Goal: Task Accomplishment & Management: Use online tool/utility

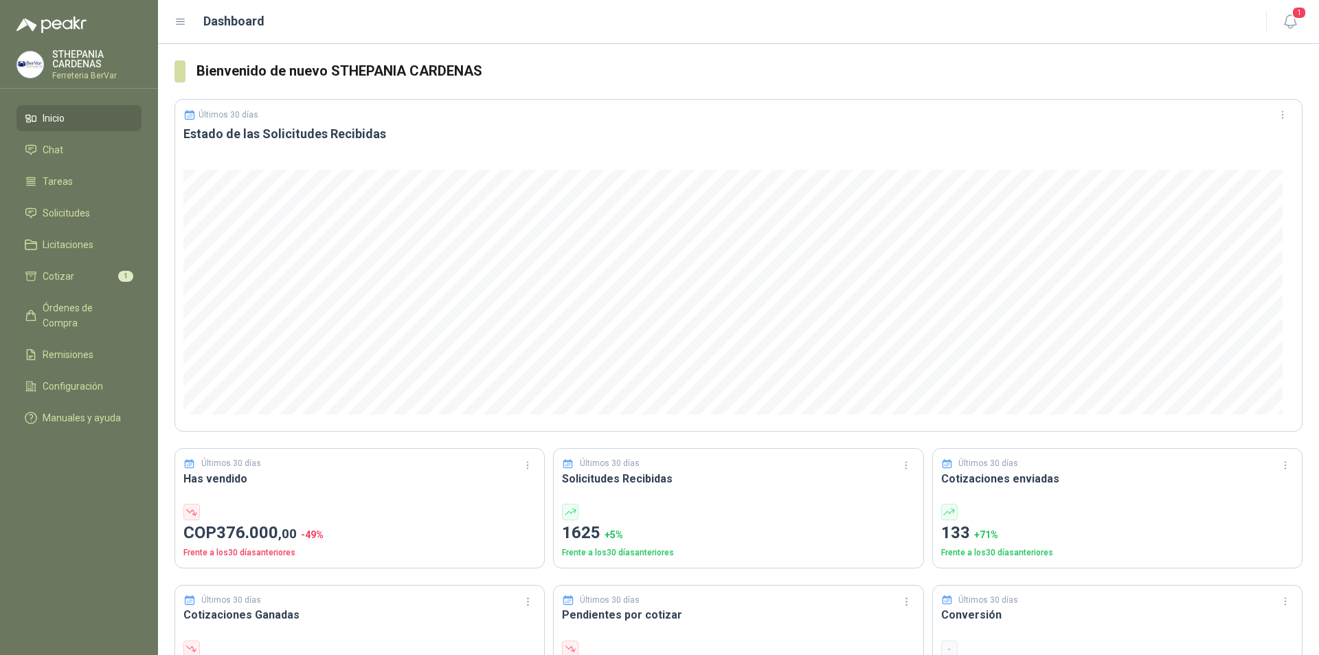
click at [49, 261] on ul "Inicio Chat Tareas Solicitudes Licitaciones Cotizar 1 Órdenes de Compra Remisio…" at bounding box center [79, 270] width 158 height 331
click at [77, 269] on li "Cotizar 1" at bounding box center [79, 276] width 109 height 15
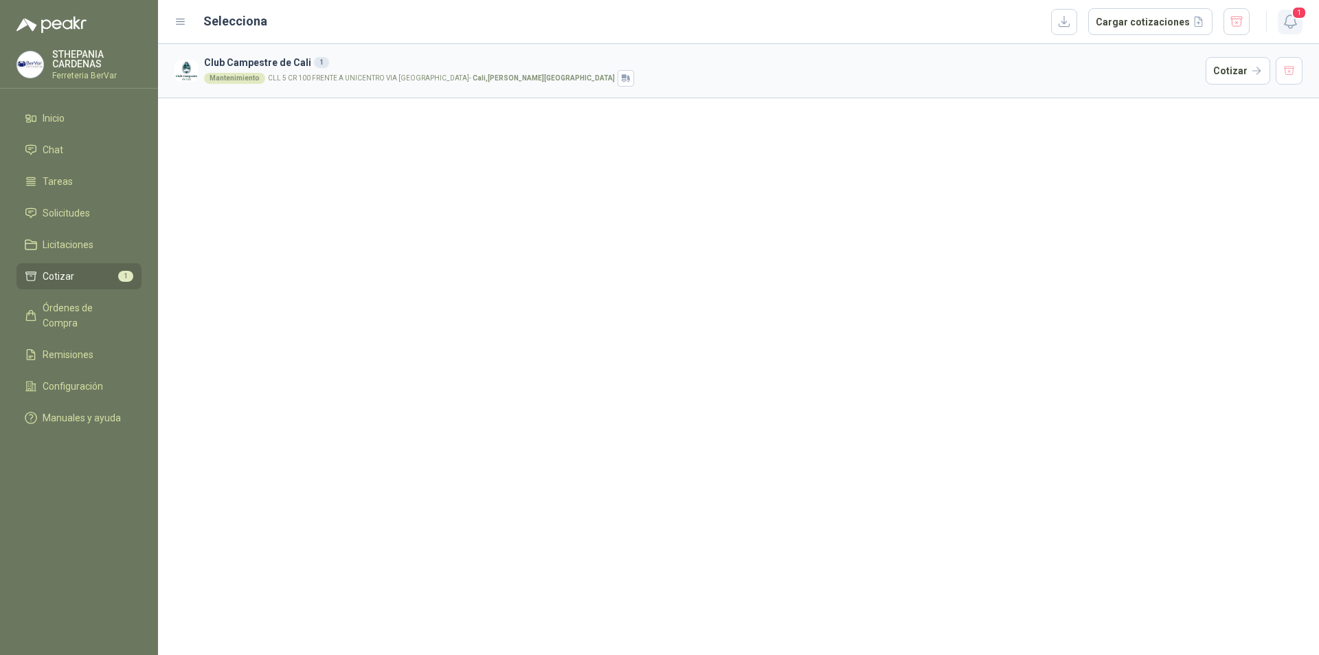
click at [1288, 14] on icon "button" at bounding box center [1290, 21] width 17 height 17
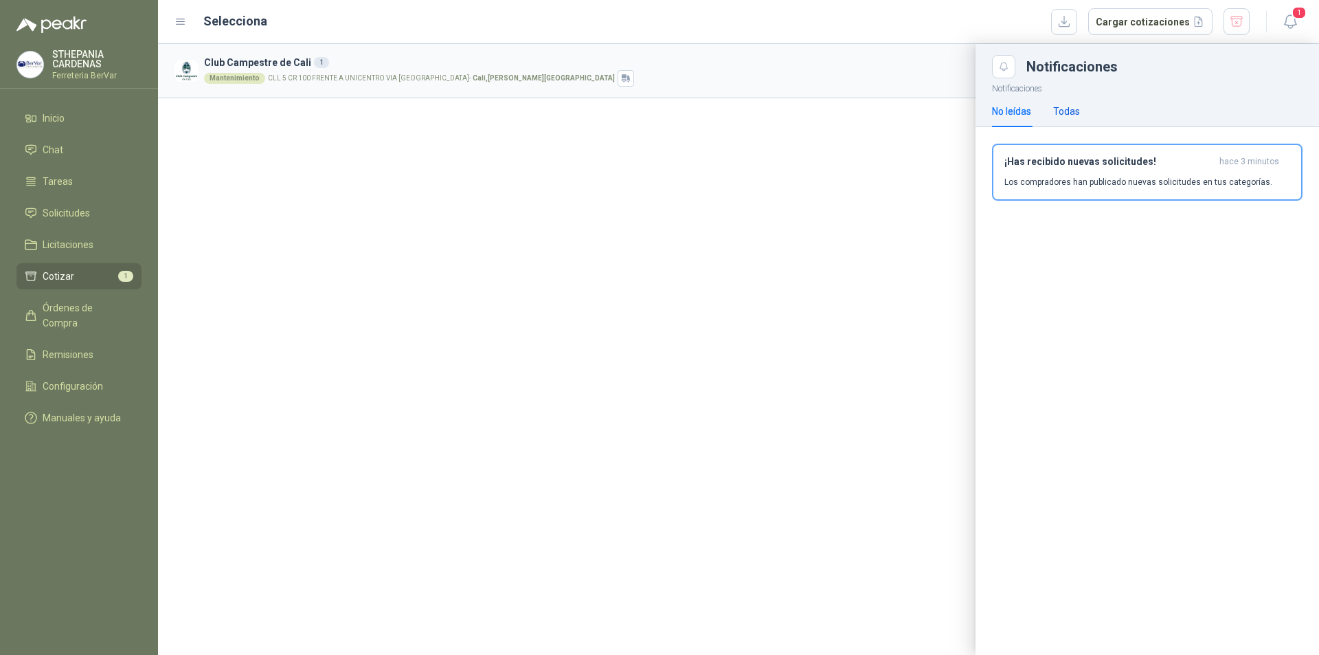
click at [1073, 111] on div "Todas" at bounding box center [1066, 111] width 27 height 15
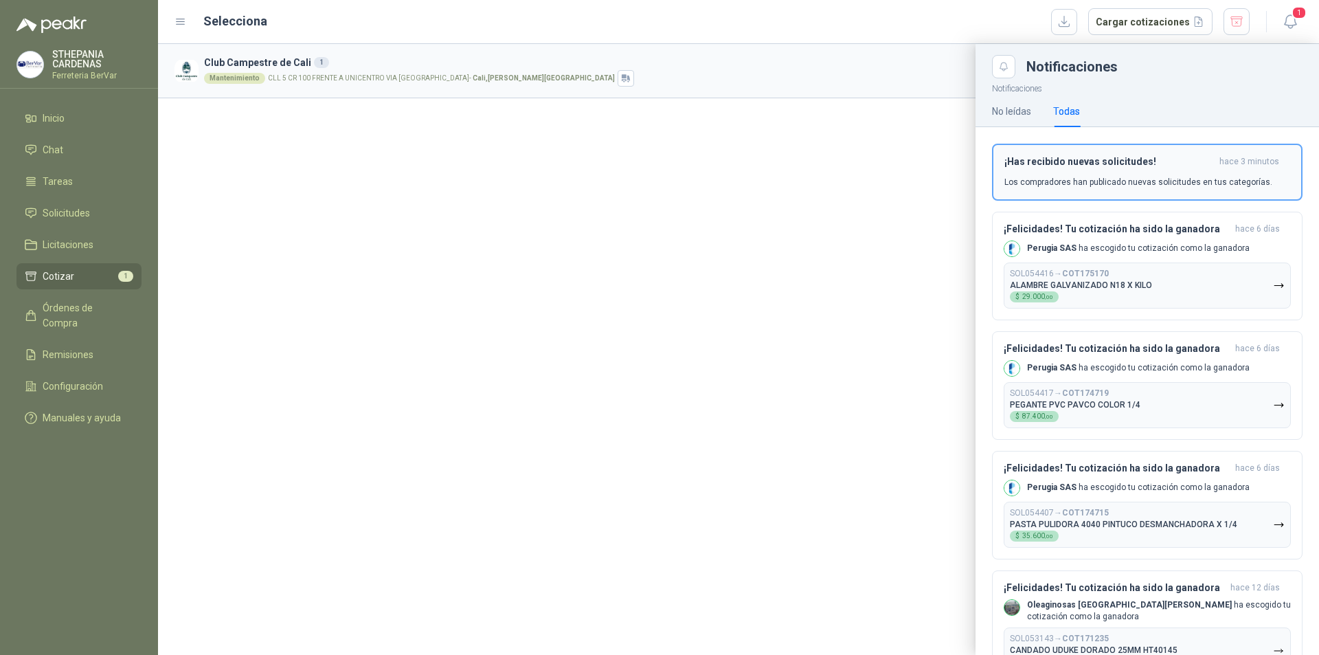
click at [1098, 170] on div "¡Has recibido nuevas solicitudes! hace 3 minutos Los compradores han publicado …" at bounding box center [1147, 172] width 286 height 32
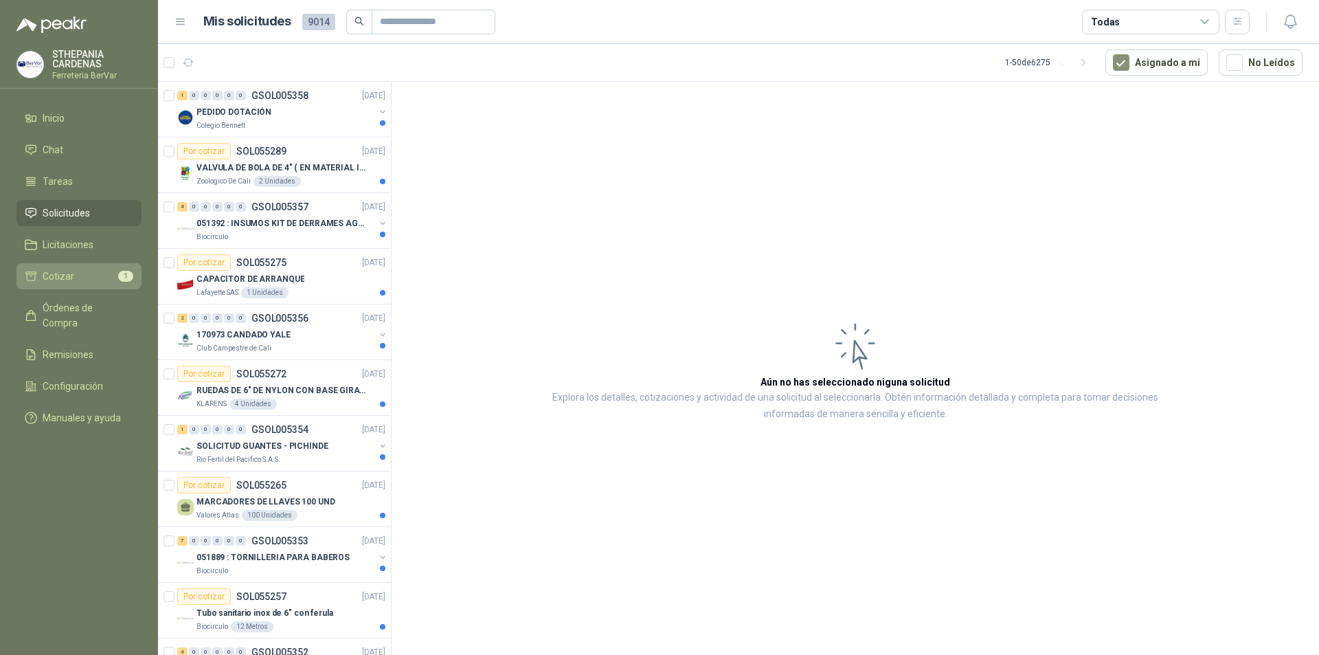
click at [100, 273] on li "Cotizar 1" at bounding box center [79, 276] width 109 height 15
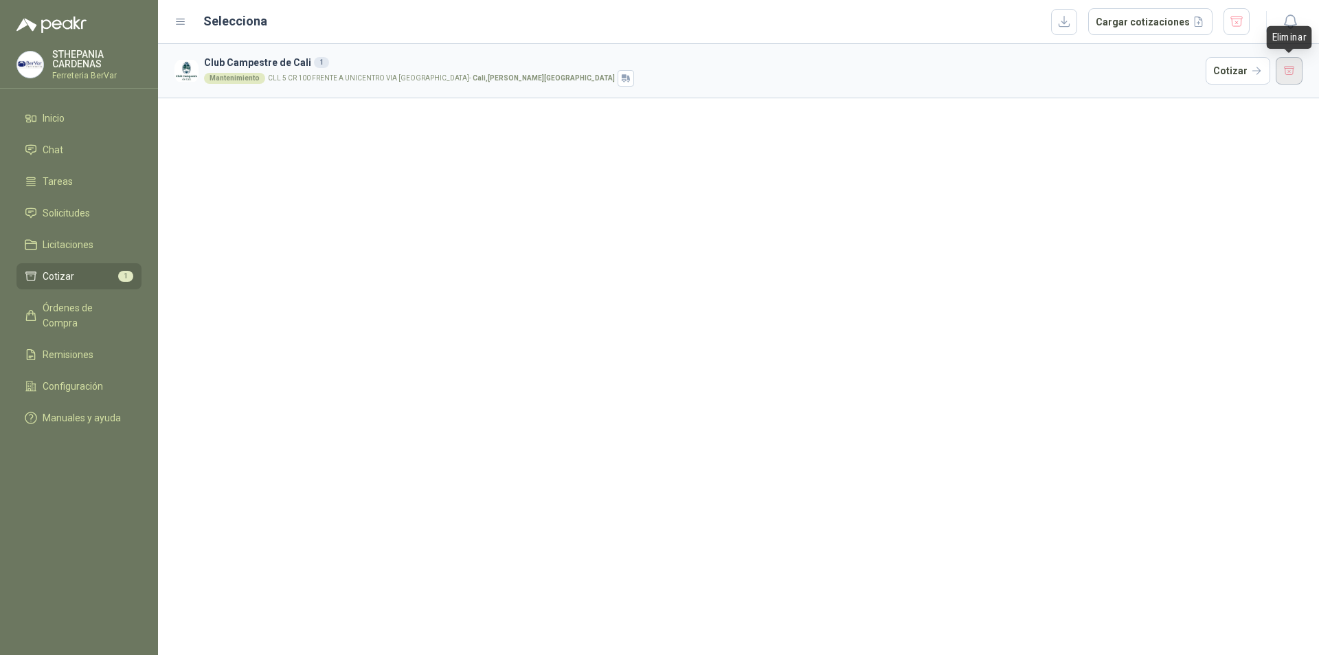
click at [1288, 67] on button "button" at bounding box center [1289, 70] width 27 height 27
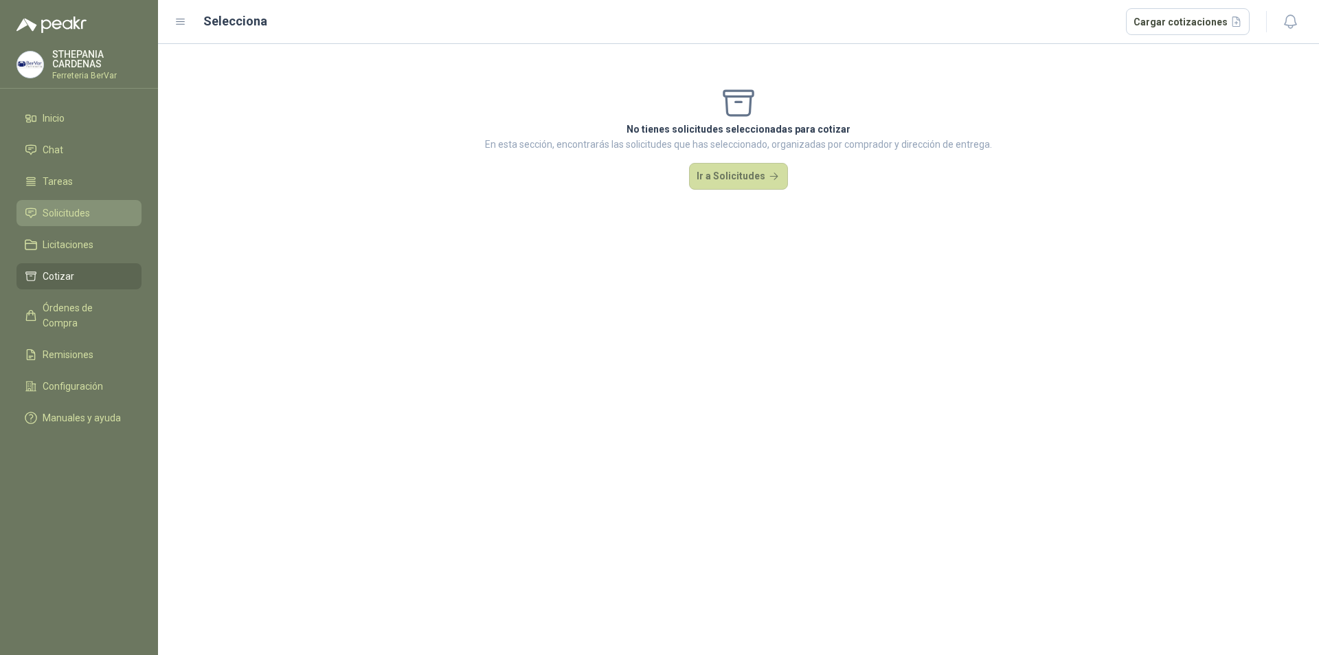
click at [92, 216] on li "Solicitudes" at bounding box center [79, 212] width 109 height 15
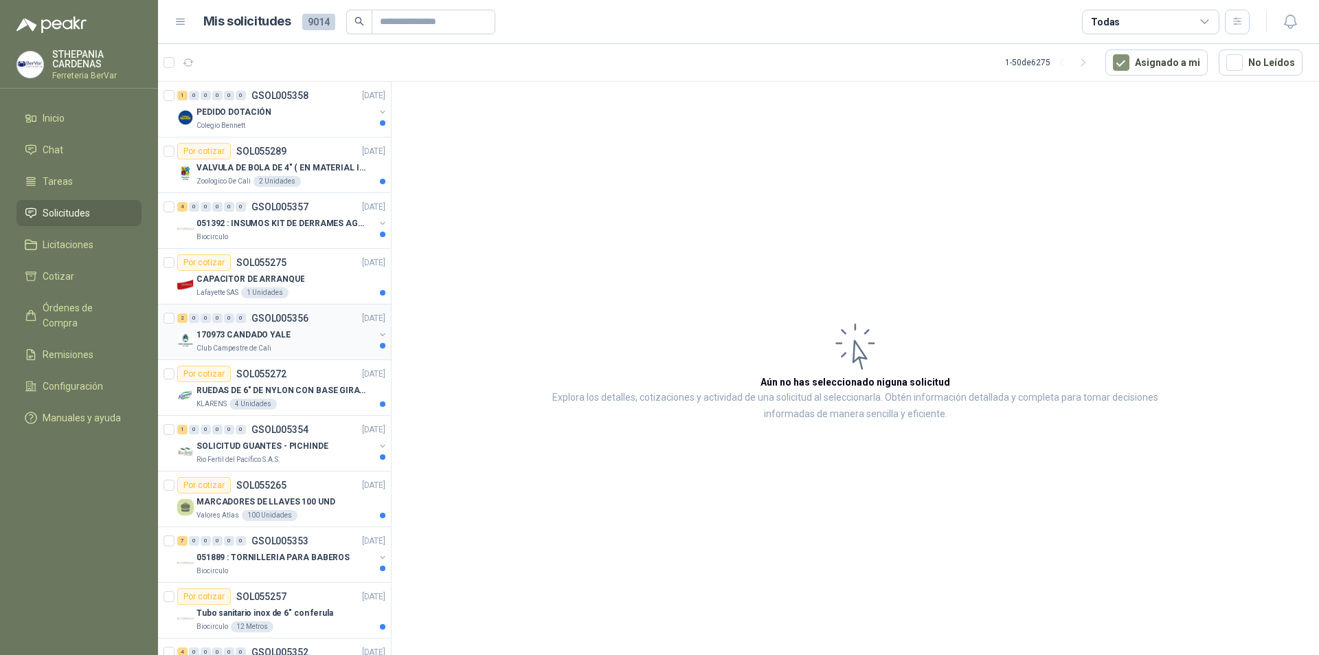
click at [363, 334] on div "170973 CANDADO YALE" at bounding box center [285, 334] width 178 height 16
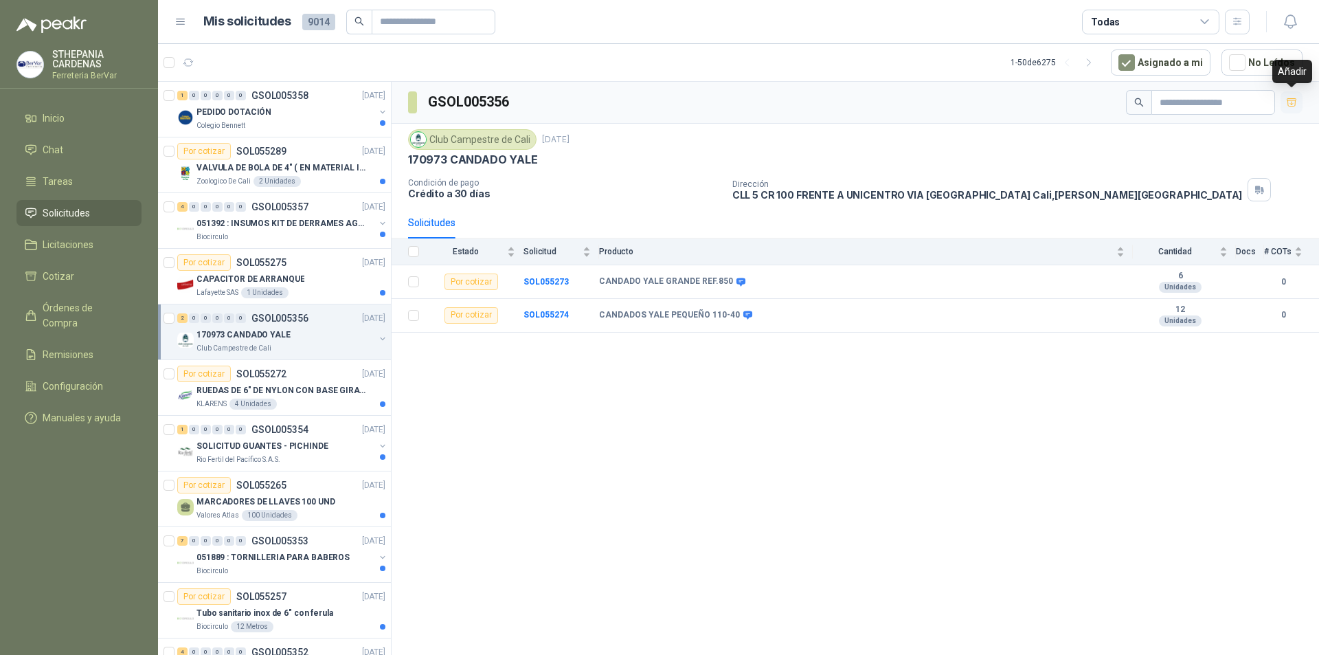
click at [1294, 98] on icon "button" at bounding box center [1292, 102] width 10 height 8
click at [84, 280] on li "Cotizar 2" at bounding box center [79, 276] width 109 height 15
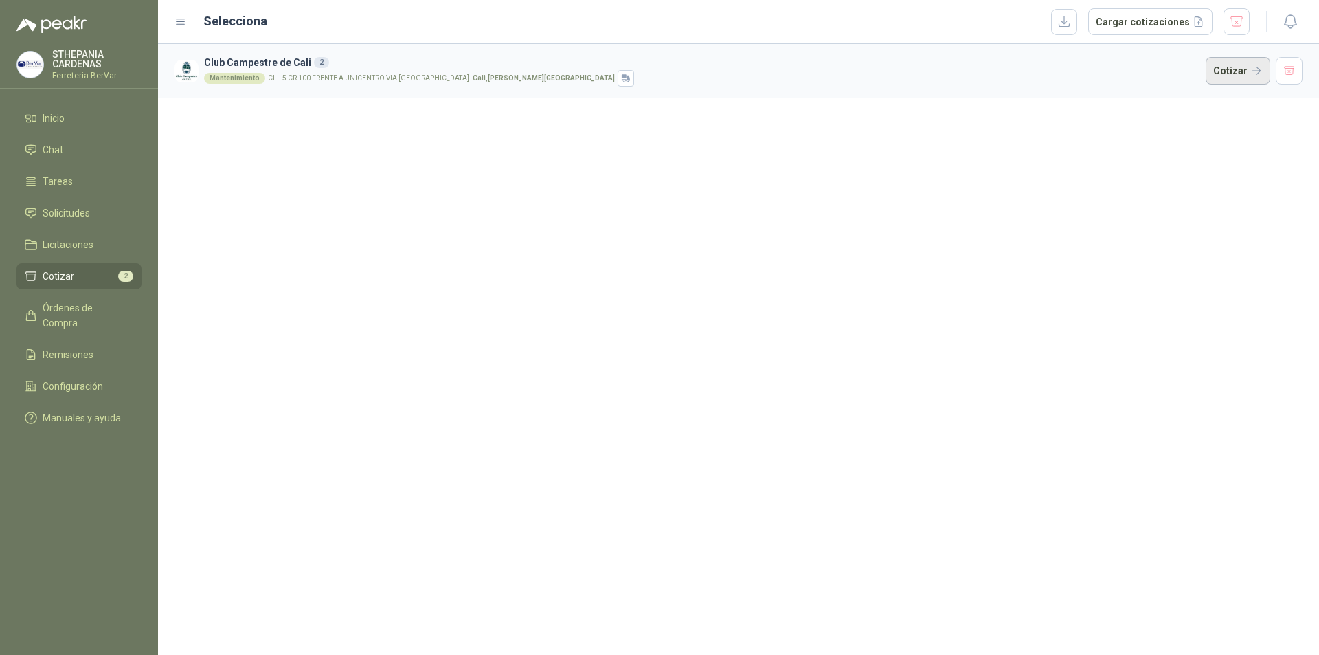
click at [1248, 69] on button "Cotizar" at bounding box center [1238, 70] width 65 height 27
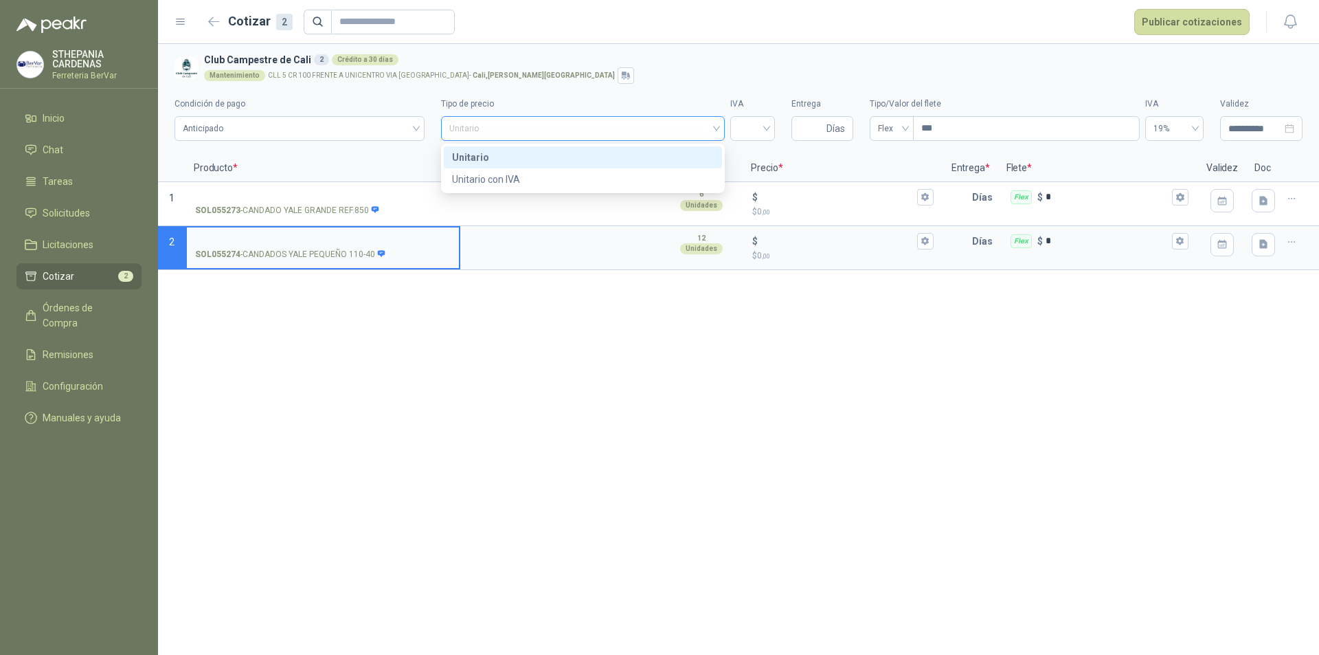
click at [668, 122] on span "Unitario" at bounding box center [582, 128] width 267 height 21
click at [655, 178] on div "Unitario con IVA" at bounding box center [583, 179] width 262 height 15
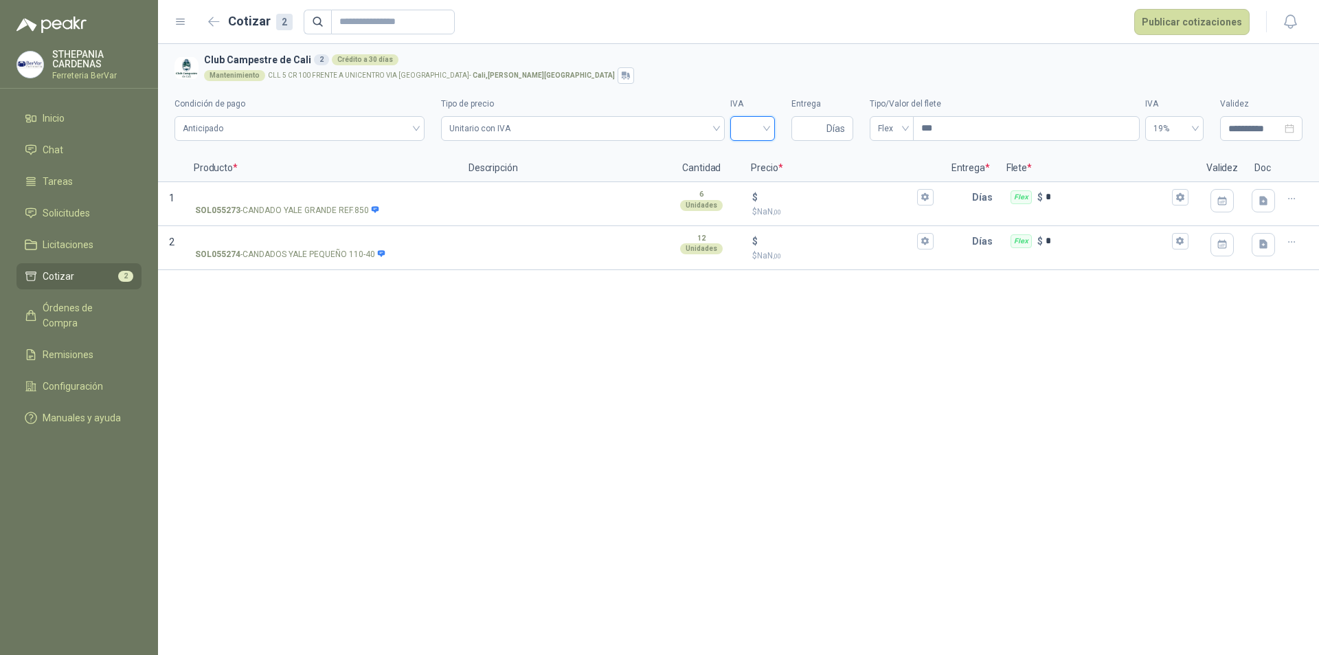
click at [763, 133] on input "search" at bounding box center [752, 127] width 28 height 21
click at [755, 155] on div "19%" at bounding box center [752, 157] width 23 height 15
click at [796, 198] on input "$ $ NaN ,00" at bounding box center [836, 197] width 153 height 10
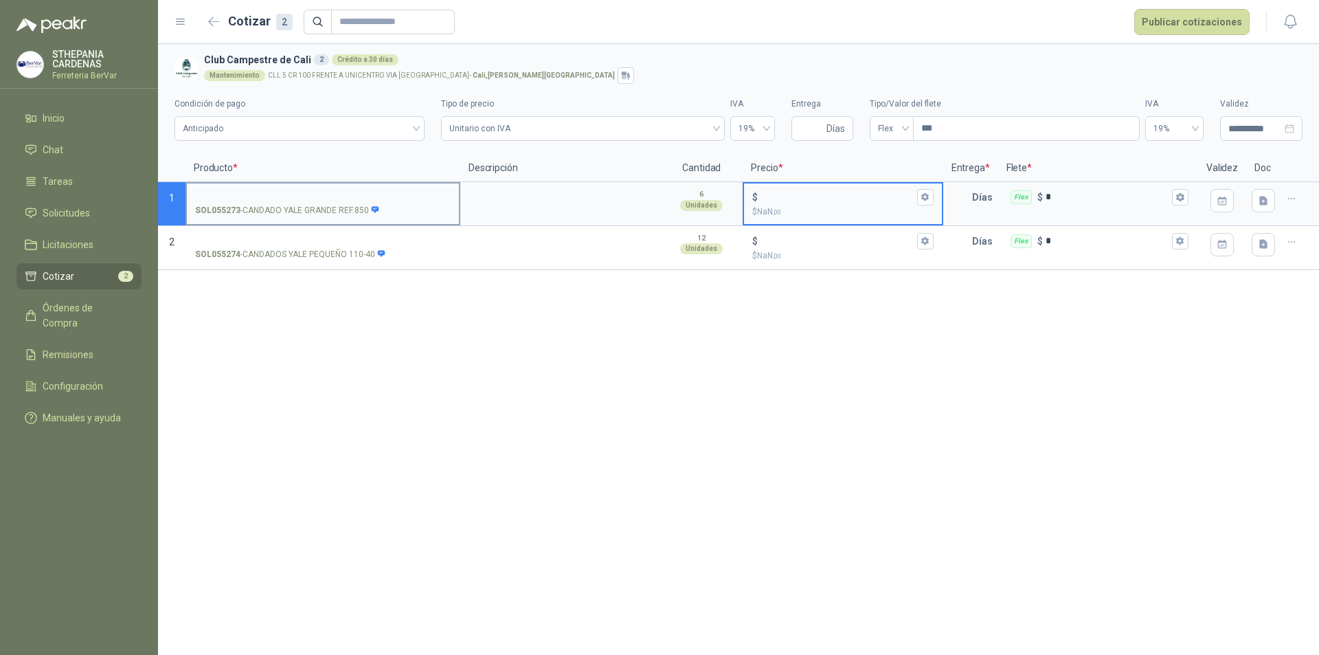
click at [359, 202] on label "SOL055273 - CANDADO [GEOGRAPHIC_DATA] REF.850" at bounding box center [323, 202] width 272 height 39
click at [359, 202] on input "SOL055273 - CANDADO [GEOGRAPHIC_DATA] REF.850" at bounding box center [323, 197] width 256 height 10
click at [781, 192] on input "$ $ NaN ,00" at bounding box center [836, 197] width 153 height 10
type input "******"
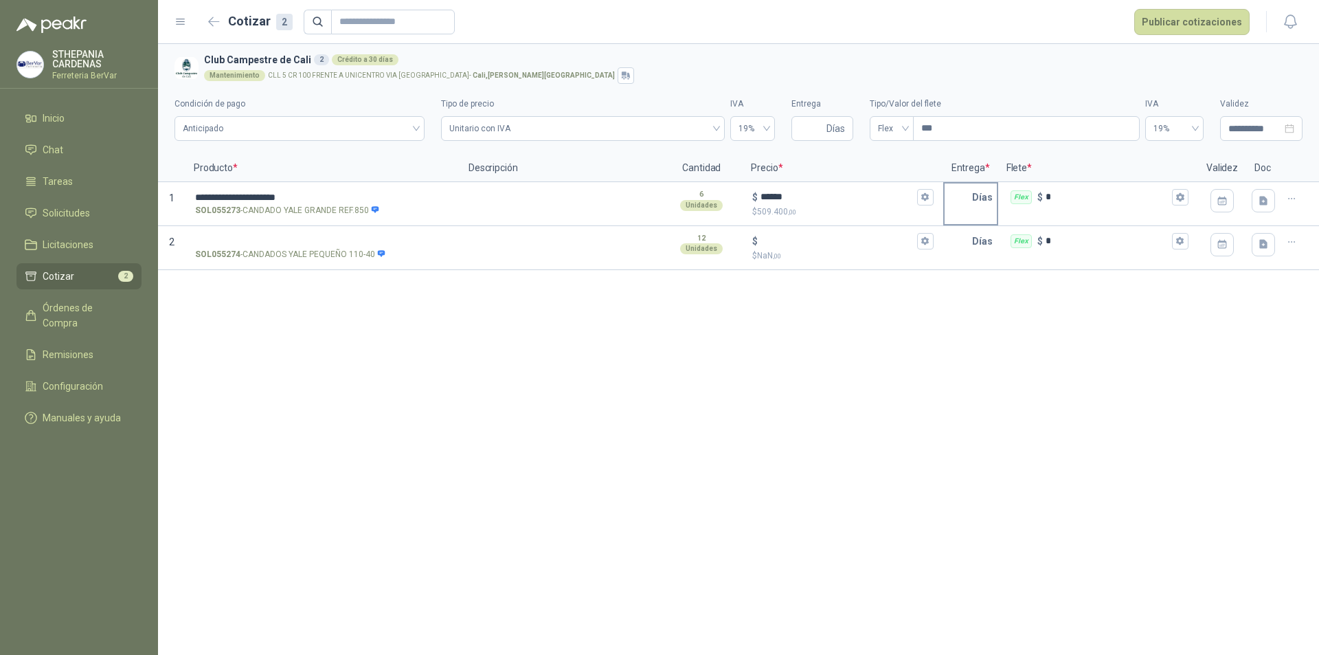
click at [972, 189] on p "Días" at bounding box center [985, 196] width 26 height 27
click at [979, 199] on p "Días" at bounding box center [985, 196] width 26 height 27
click at [968, 195] on input "text" at bounding box center [958, 196] width 27 height 27
type input "*"
click at [943, 479] on div "**********" at bounding box center [738, 349] width 1161 height 611
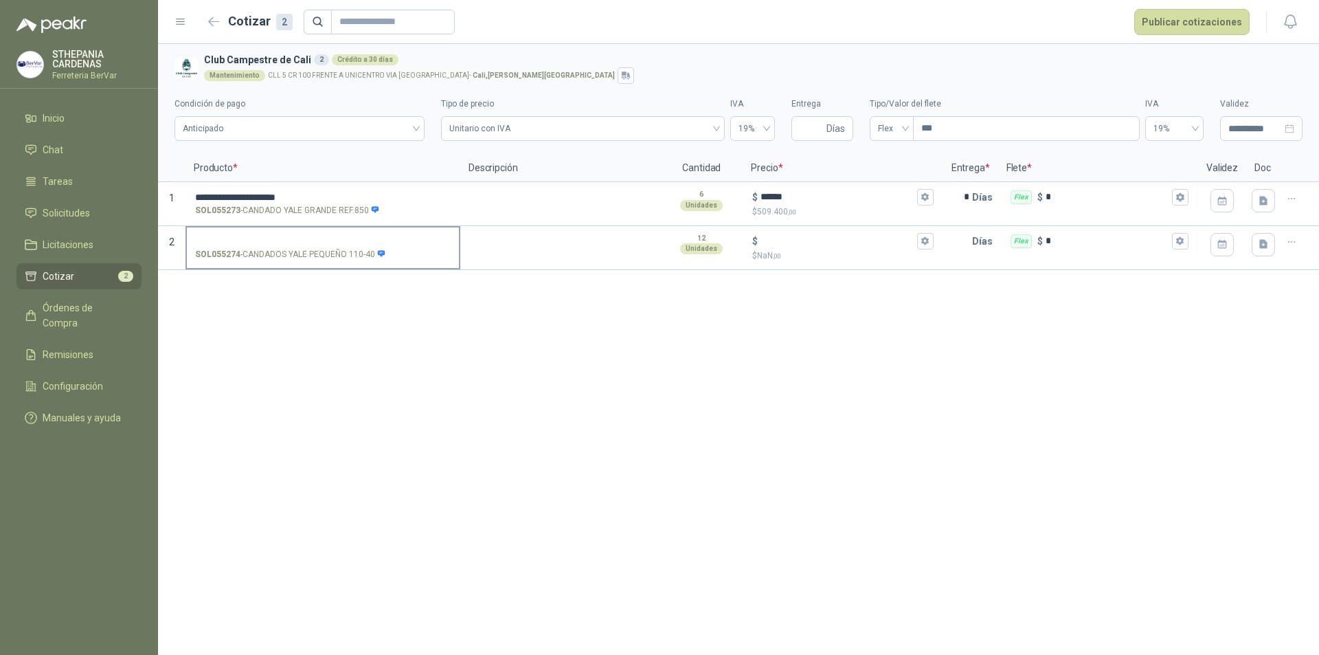
click at [315, 238] on input "SOL055274 - CANDADOS YALE PEQUEÑO 110-40" at bounding box center [323, 241] width 256 height 10
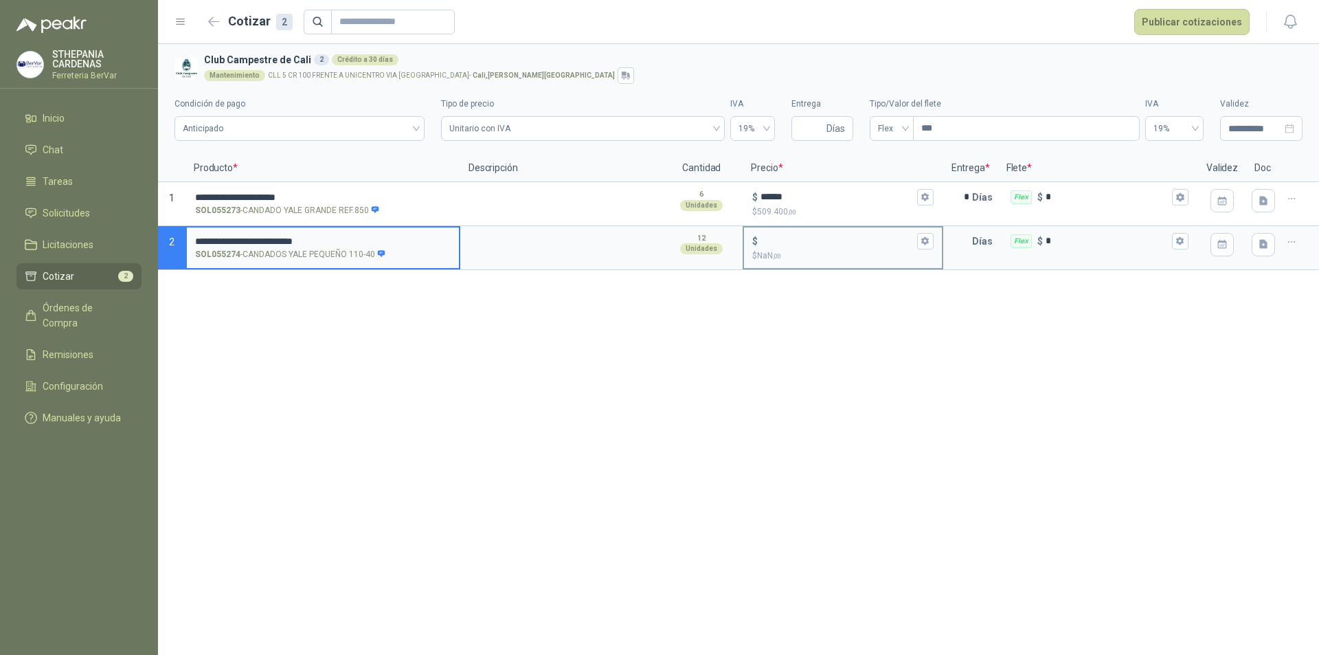
click at [805, 229] on div "$ $ NaN ,00" at bounding box center [842, 247] width 197 height 41
click at [805, 236] on input "$ $ NaN ,00" at bounding box center [836, 241] width 153 height 10
click at [815, 236] on input "$ $ NaN ,00" at bounding box center [836, 241] width 153 height 10
type input "******"
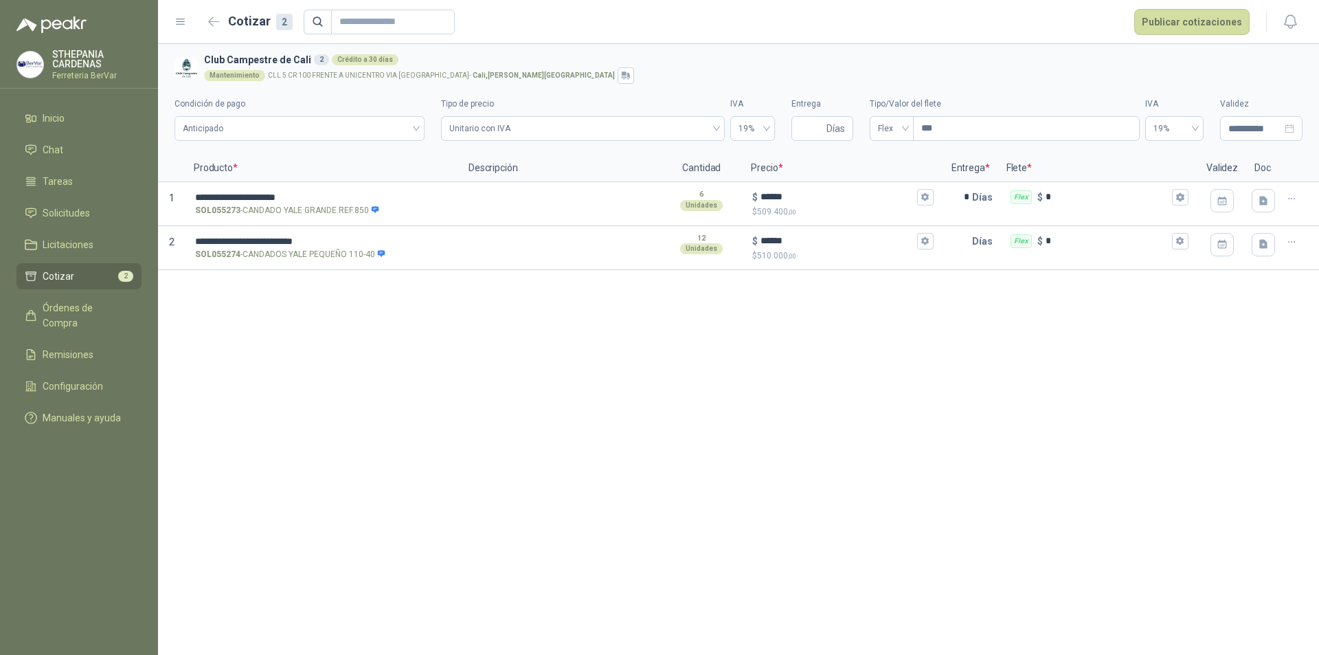
click at [840, 306] on div "**********" at bounding box center [738, 349] width 1161 height 611
click at [949, 243] on input "text" at bounding box center [958, 240] width 27 height 27
click at [978, 197] on p "Días" at bounding box center [985, 196] width 26 height 27
click at [969, 200] on input "*" at bounding box center [958, 196] width 27 height 27
click at [1023, 357] on div "**********" at bounding box center [738, 349] width 1161 height 611
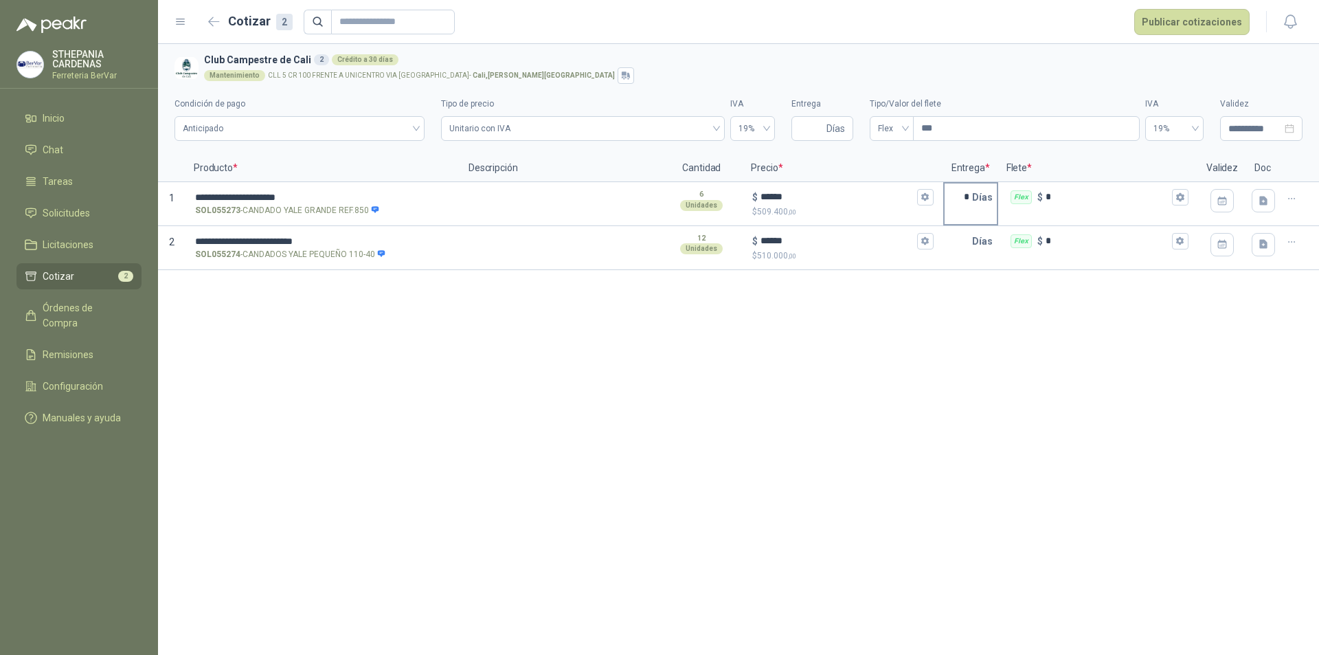
click at [970, 196] on input "*" at bounding box center [958, 196] width 27 height 27
type input "*"
click at [816, 367] on div "**********" at bounding box center [738, 349] width 1161 height 611
